Goal: Navigation & Orientation: Find specific page/section

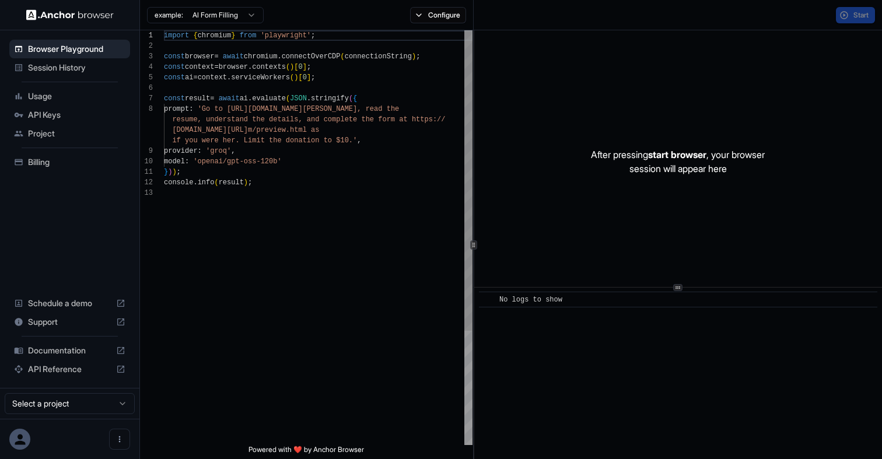
scroll to position [73, 0]
click at [44, 98] on span "Usage" at bounding box center [76, 96] width 97 height 12
